Goal: Task Accomplishment & Management: Manage account settings

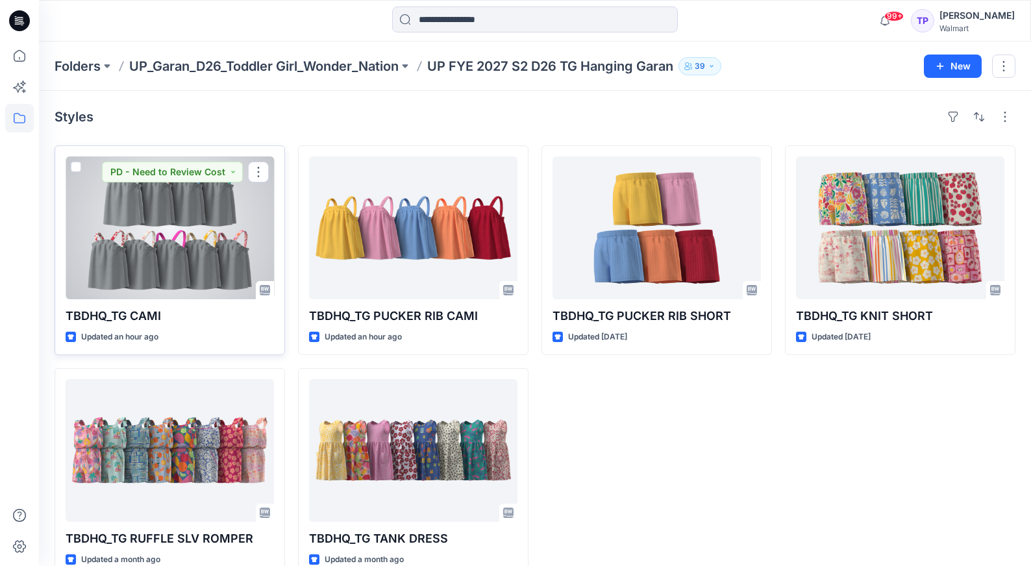
click at [226, 224] on div at bounding box center [170, 227] width 208 height 143
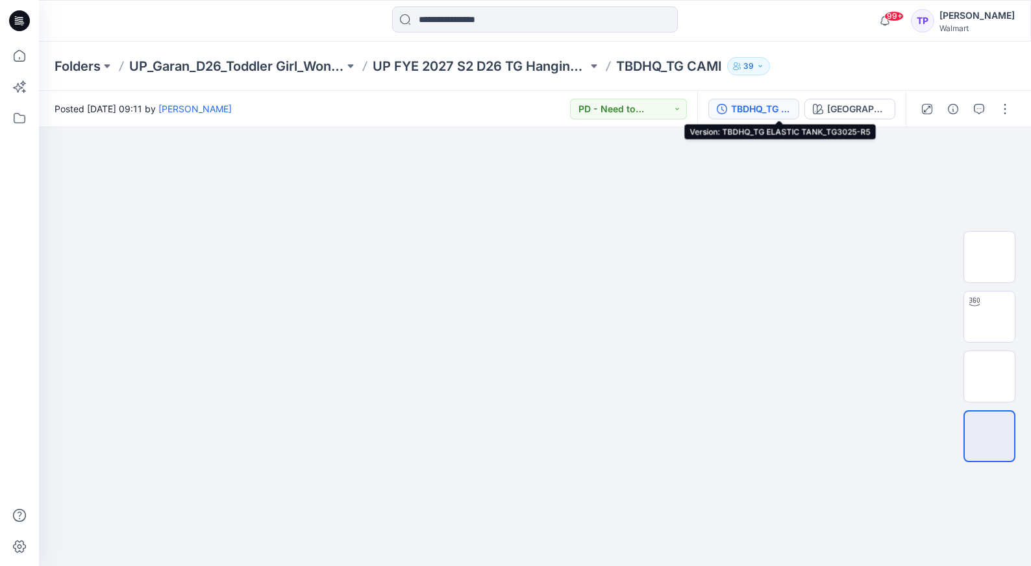
click at [791, 104] on div "TBDHQ_TG ELASTIC TANK_TG3025-R5" at bounding box center [761, 109] width 60 height 14
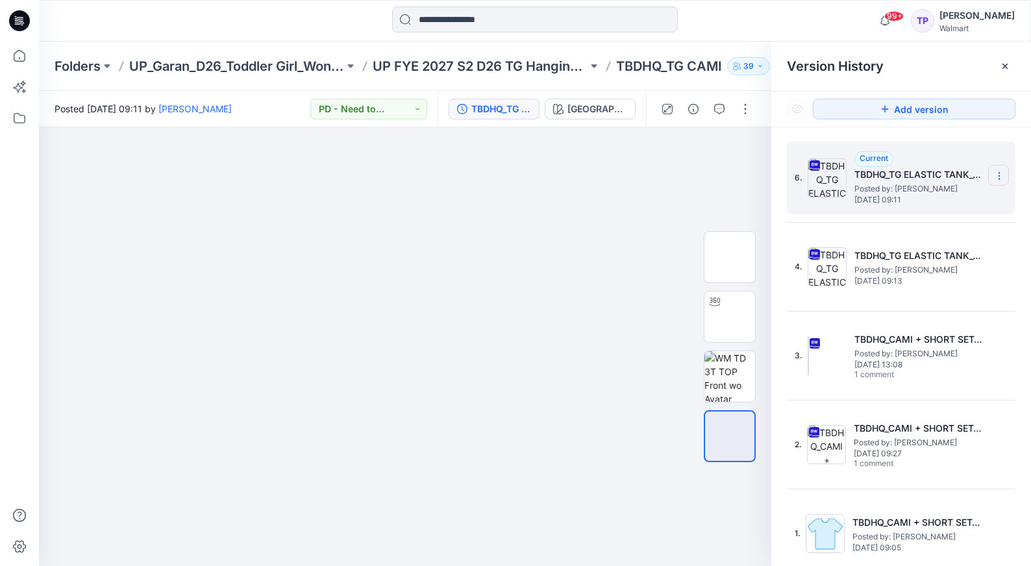
click at [1005, 175] on section at bounding box center [998, 175] width 21 height 21
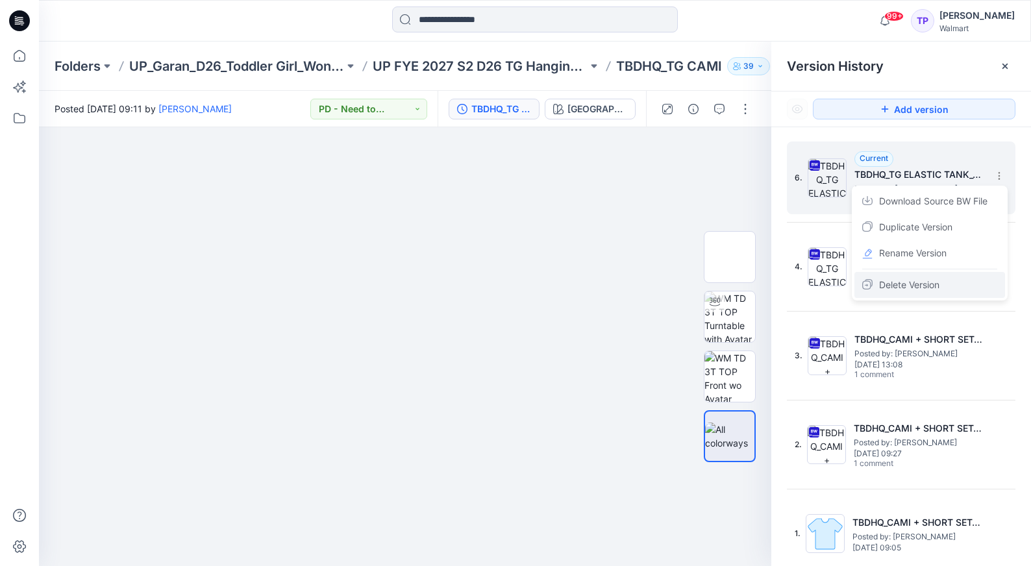
click at [930, 292] on span "Delete Version" at bounding box center [909, 285] width 60 height 16
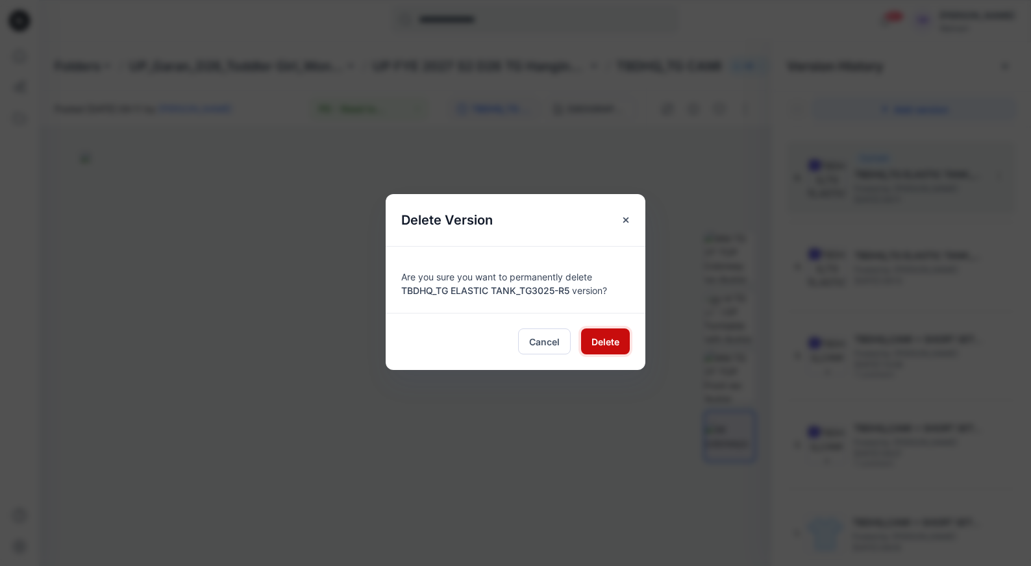
click at [617, 336] on span "Delete" at bounding box center [606, 342] width 28 height 14
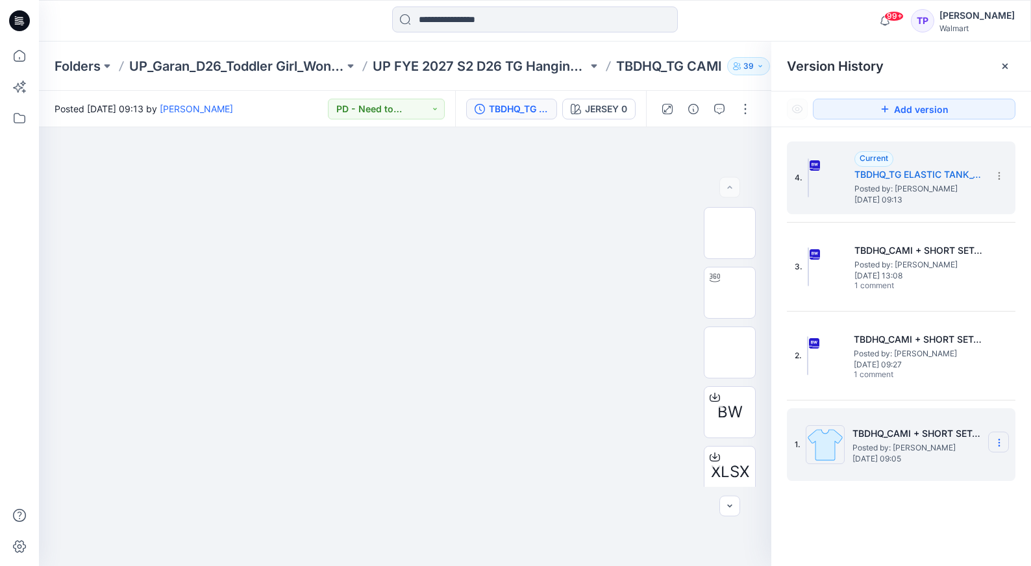
click at [1001, 449] on section at bounding box center [998, 442] width 21 height 21
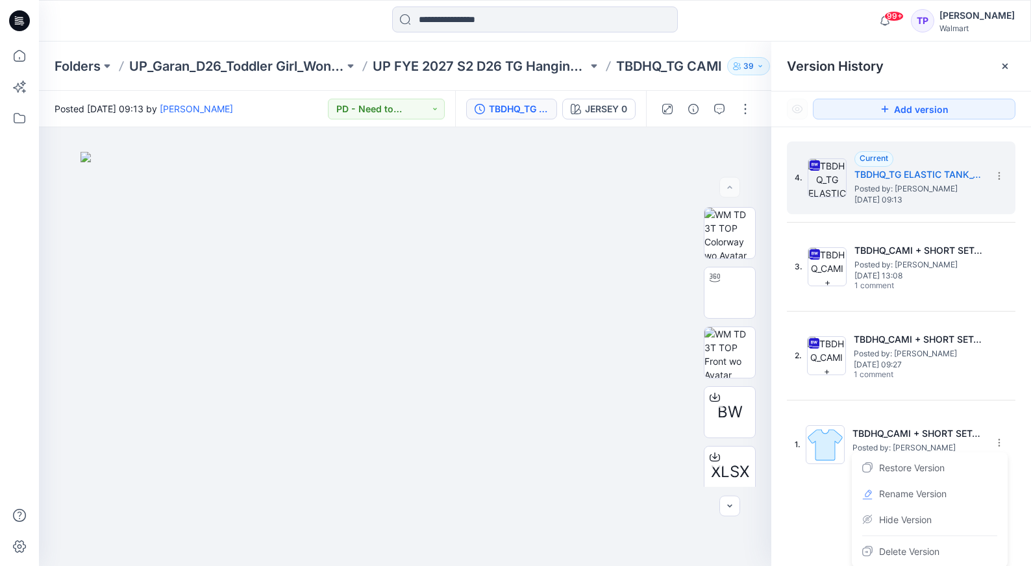
click at [808, 522] on div "4. Current TBDHQ_TG ELASTIC TANK_TG3025-R3 Posted by: [PERSON_NAME] [DATE] 09:1…" at bounding box center [901, 356] width 260 height 458
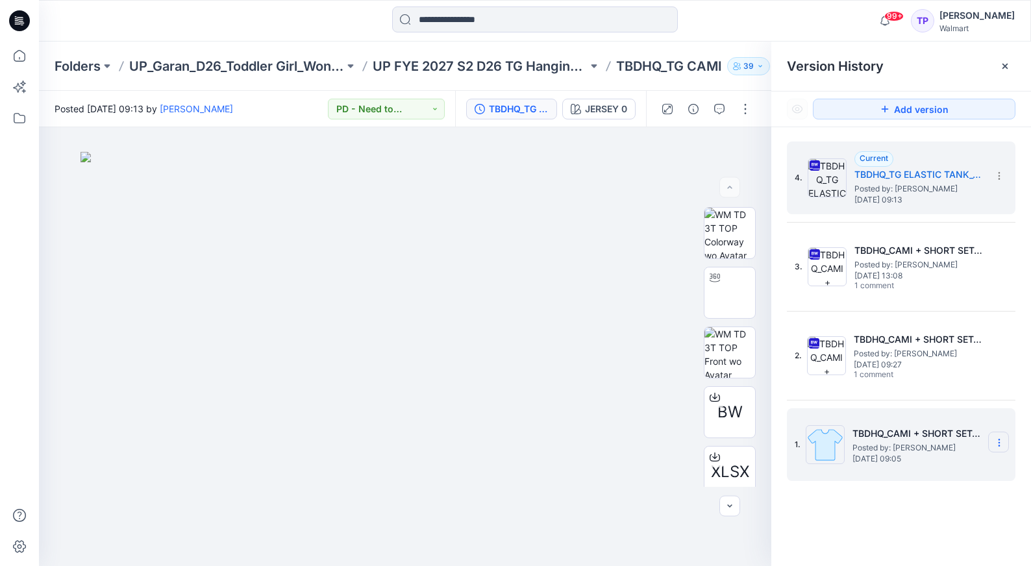
click at [995, 440] on icon at bounding box center [999, 443] width 10 height 10
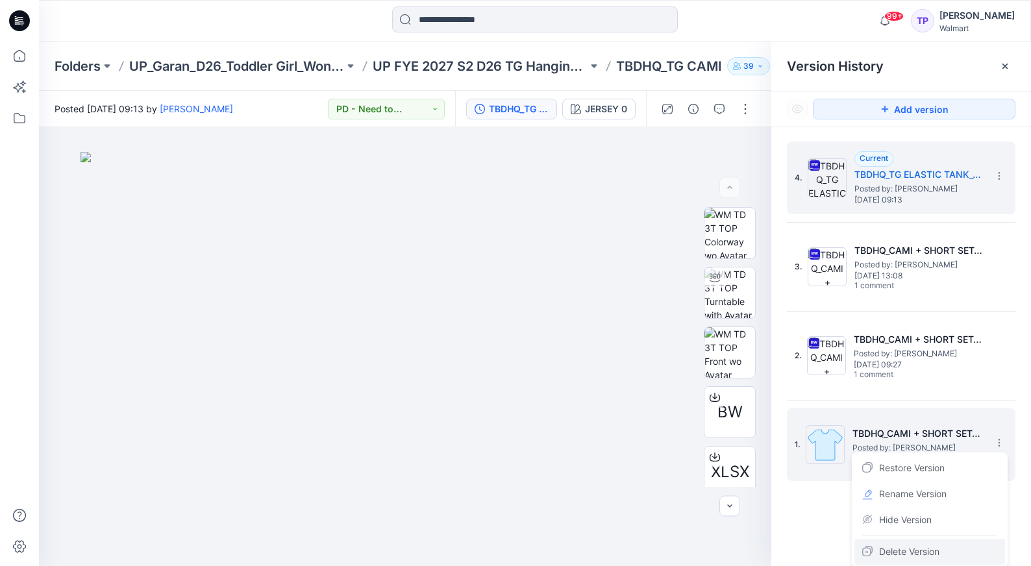
click at [898, 547] on span "Delete Version" at bounding box center [909, 552] width 60 height 16
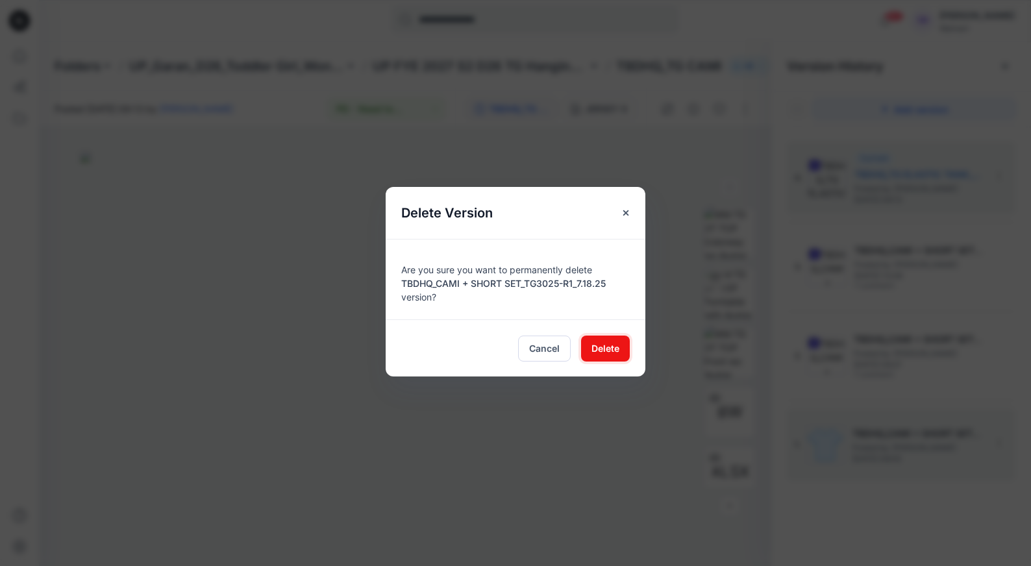
drag, startPoint x: 608, startPoint y: 353, endPoint x: 638, endPoint y: 353, distance: 30.5
click at [608, 353] on span "Delete" at bounding box center [606, 349] width 28 height 14
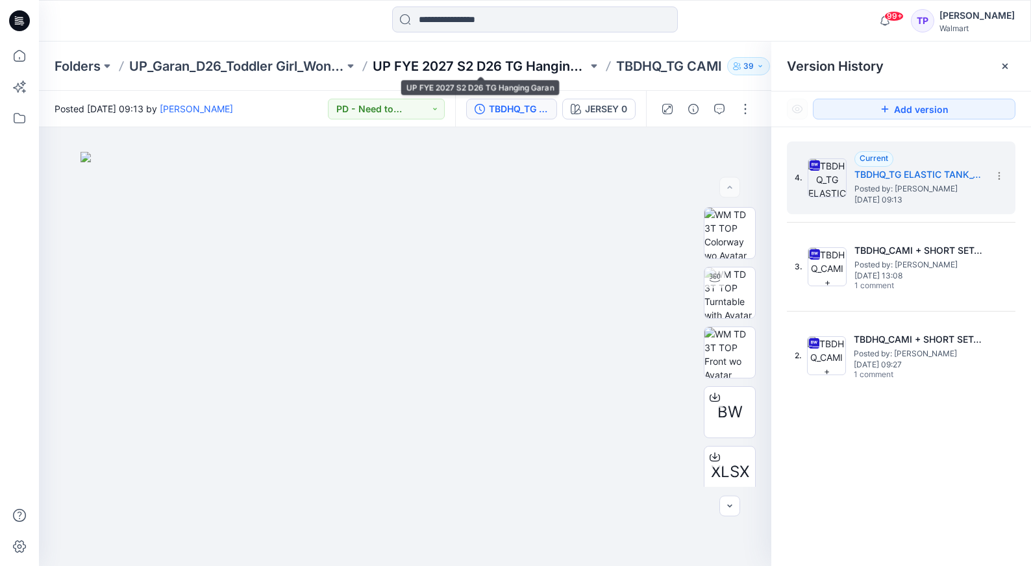
click at [536, 68] on p "UP FYE 2027 S2 D26 TG Hanging Garan" at bounding box center [480, 66] width 215 height 18
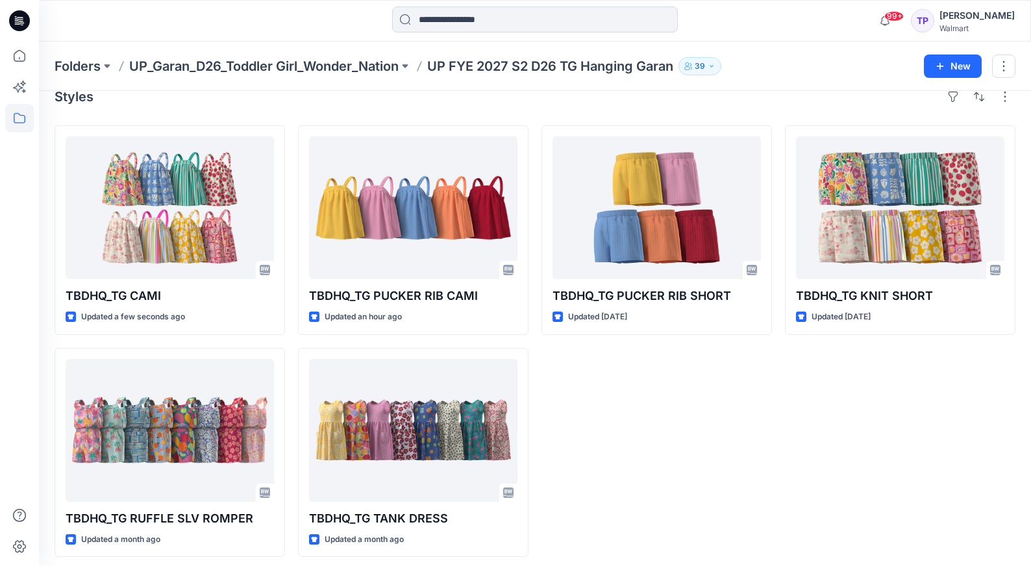
scroll to position [23, 0]
